Goal: Use online tool/utility: Utilize a website feature to perform a specific function

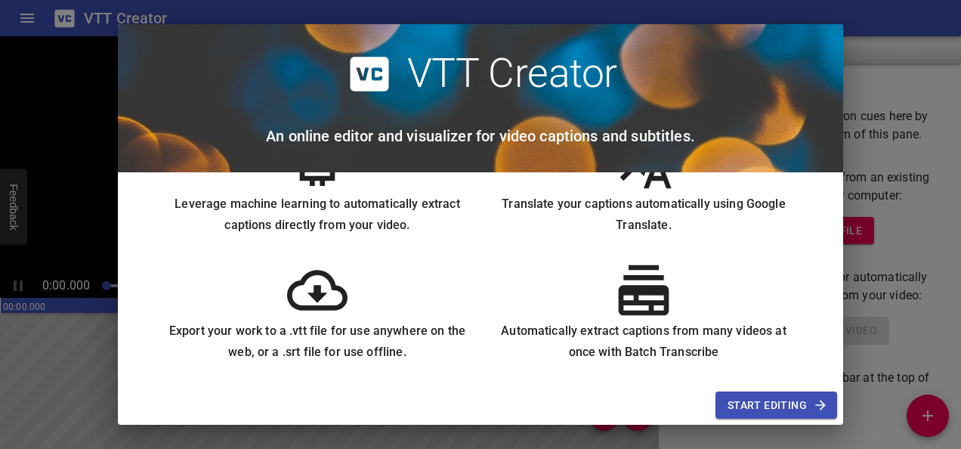
scroll to position [196, 0]
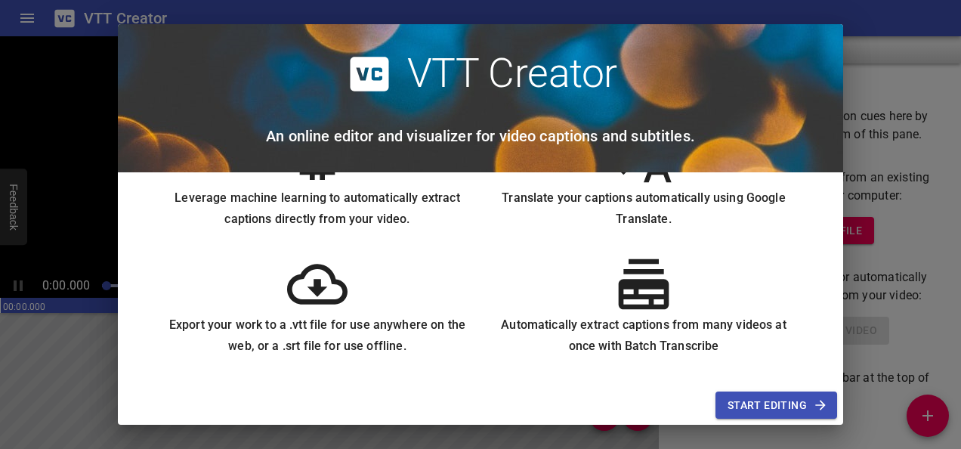
click at [807, 403] on span "Start Editing" at bounding box center [776, 405] width 97 height 19
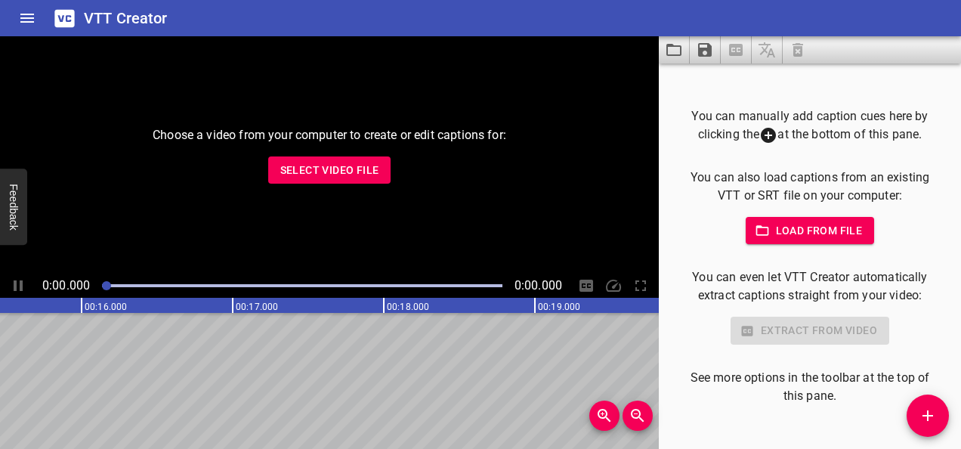
scroll to position [0, 2388]
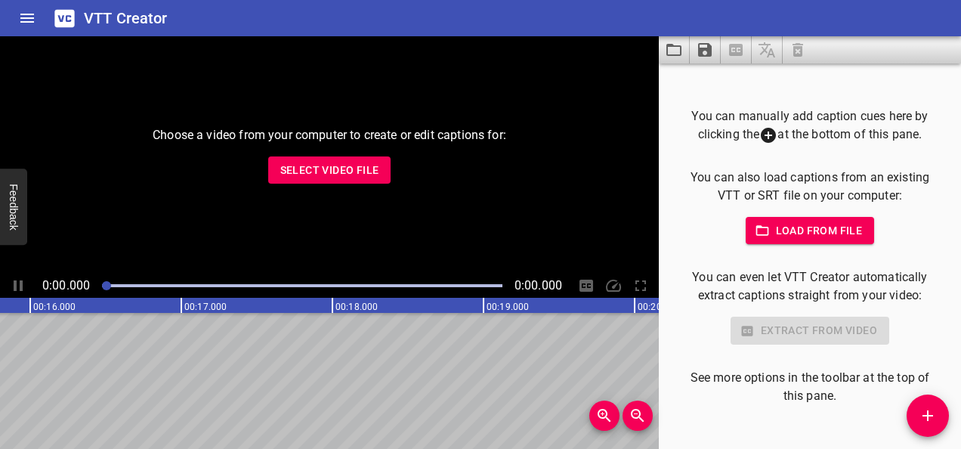
click at [732, 202] on p "You can also load captions from an existing VTT or SRT file on your computer:" at bounding box center [810, 186] width 254 height 36
click at [926, 410] on icon "Add Cue" at bounding box center [928, 416] width 18 height 18
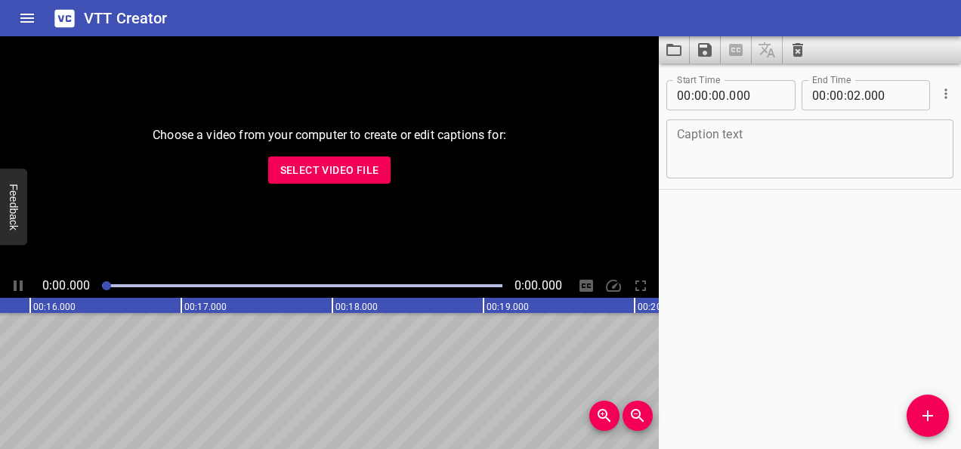
click at [880, 290] on div "Start Time 00 : 00 : 00 . 000 Start Time End Time 00 : 00 : 02 . 000 End Time C…" at bounding box center [810, 255] width 302 height 385
click at [21, 20] on icon "Home" at bounding box center [27, 18] width 18 height 18
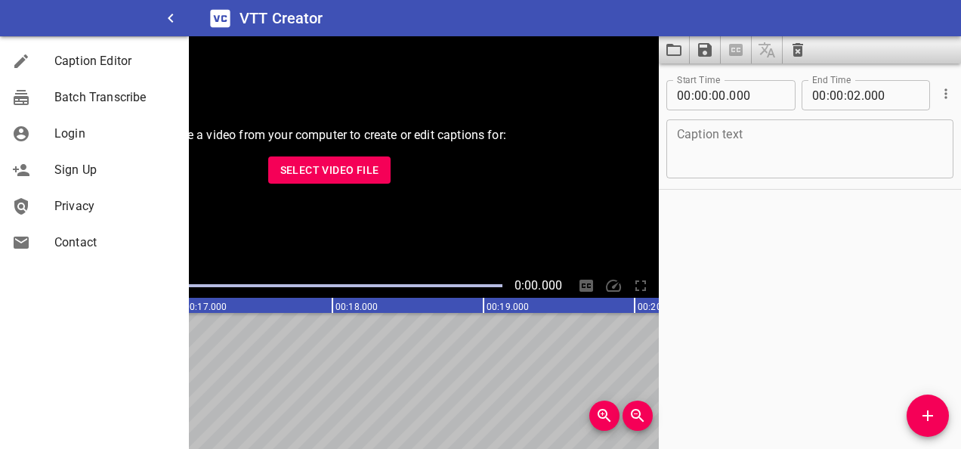
click at [473, 180] on div "Choose a video from your computer to create or edit captions for: Select Video …" at bounding box center [329, 154] width 659 height 237
drag, startPoint x: 462, startPoint y: 204, endPoint x: 340, endPoint y: 163, distance: 128.3
click at [340, 163] on div "Choose a video from your computer to create or edit captions for: Select Video …" at bounding box center [329, 154] width 659 height 237
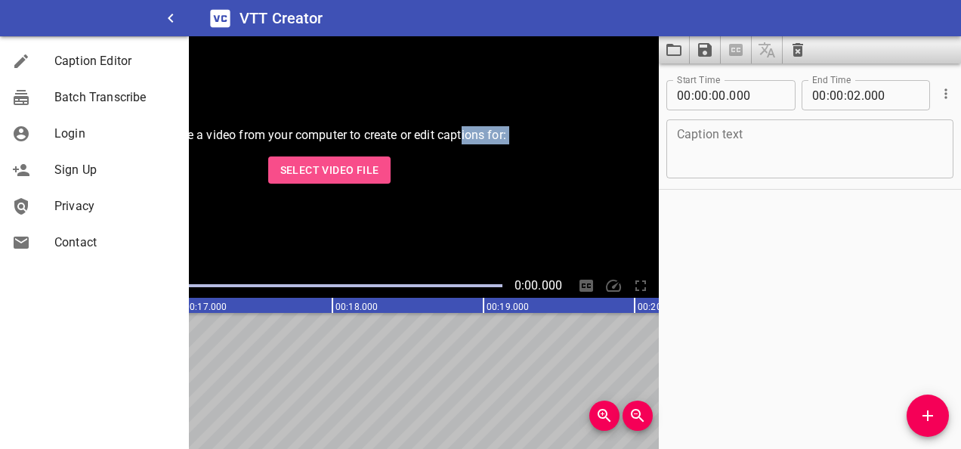
click at [340, 163] on span "Select Video File" at bounding box center [329, 170] width 99 height 19
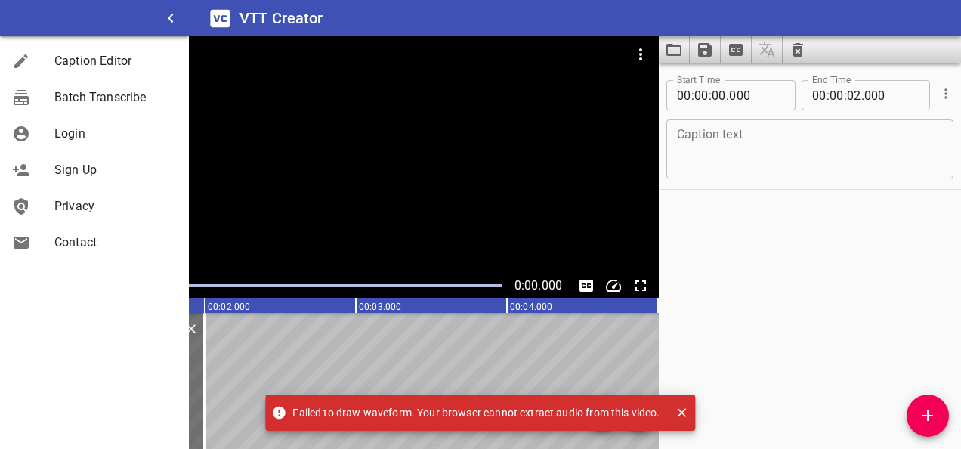
scroll to position [0, 0]
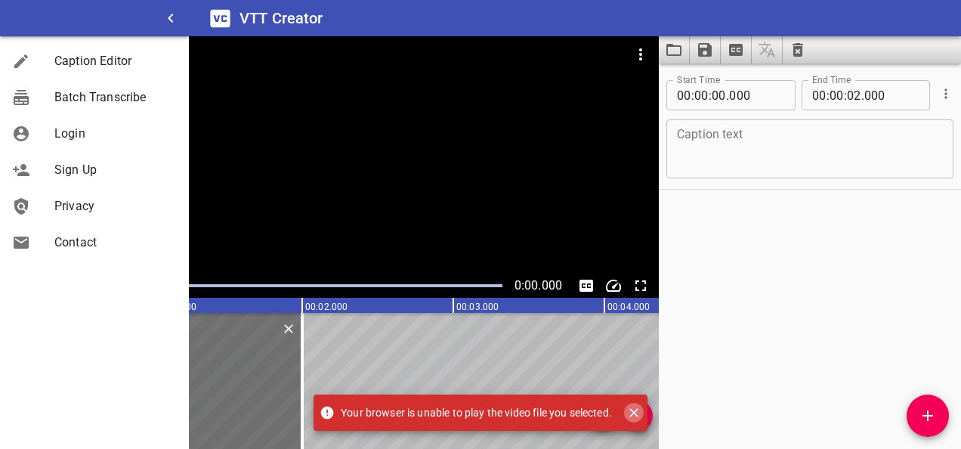
click at [640, 405] on icon "Close" at bounding box center [633, 412] width 15 height 15
